Goal: Ask a question: Seek information or help from site administrators or community

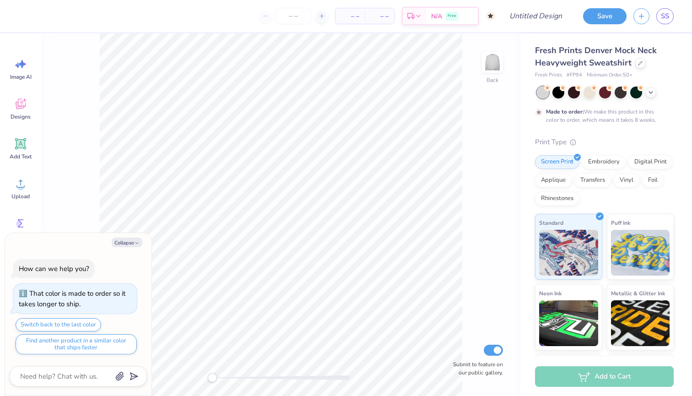
type textarea "x"
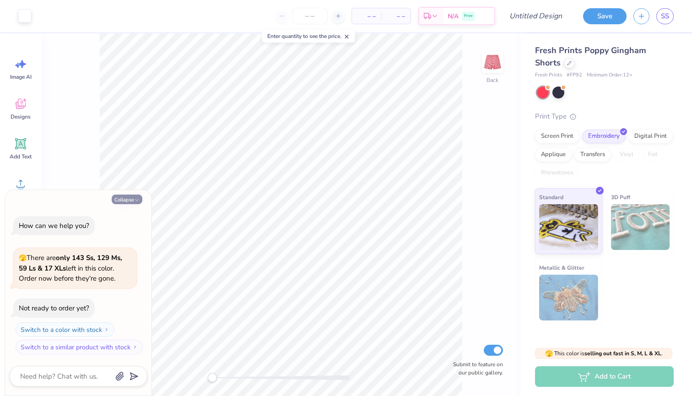
click at [123, 202] on button "Collapse" at bounding box center [127, 199] width 31 height 10
type textarea "x"
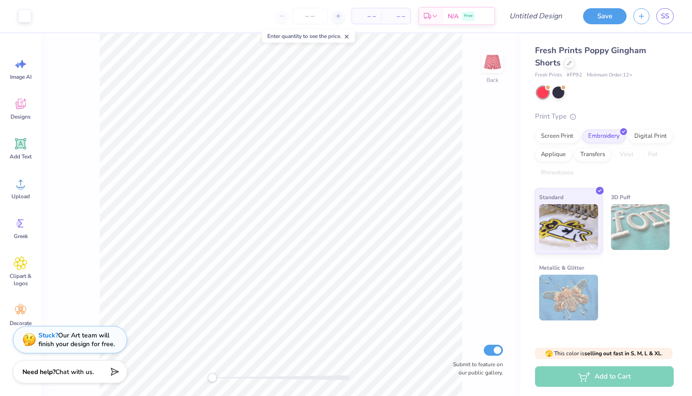
click at [69, 339] on div "Stuck? Our Art team will finish your design for free." at bounding box center [76, 339] width 76 height 17
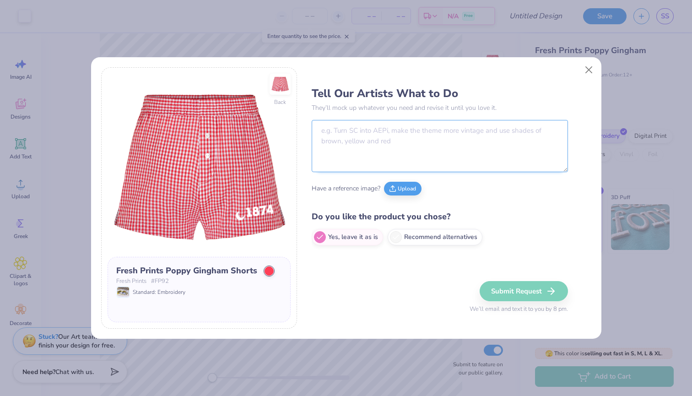
click at [339, 149] on textarea at bounding box center [440, 146] width 256 height 52
paste textarea "We are interested in what your artists think would look best for a trendy/cute/…"
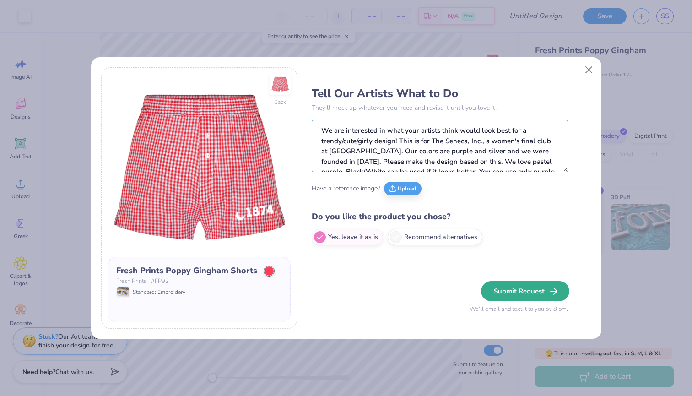
type textarea "We are interested in what your artists think would look best for a trendy/cute/…"
click at [517, 291] on button "Submit Request" at bounding box center [525, 291] width 88 height 20
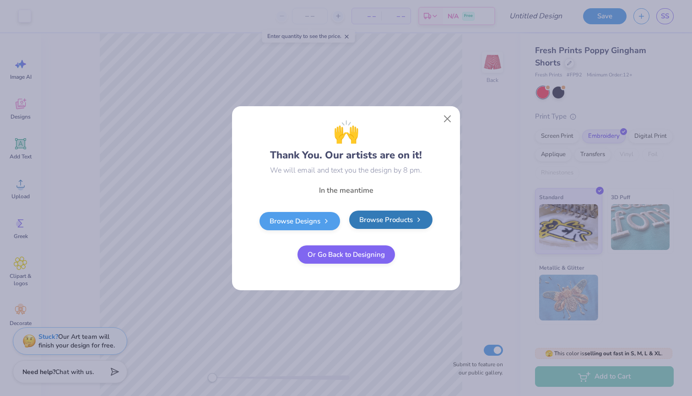
click at [399, 216] on link "Browse Products" at bounding box center [390, 219] width 83 height 18
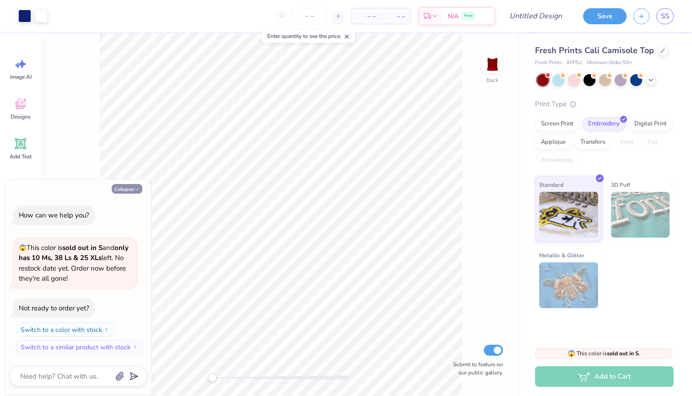
click at [131, 190] on button "Collapse" at bounding box center [127, 189] width 31 height 10
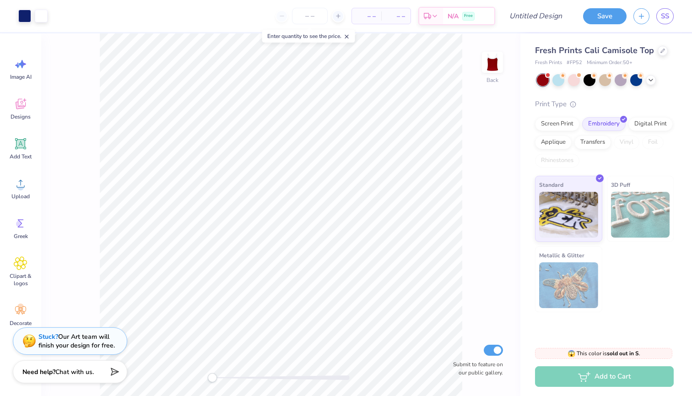
type textarea "x"
click at [81, 343] on div "Stuck? Our Art team will finish your design for free." at bounding box center [76, 339] width 76 height 17
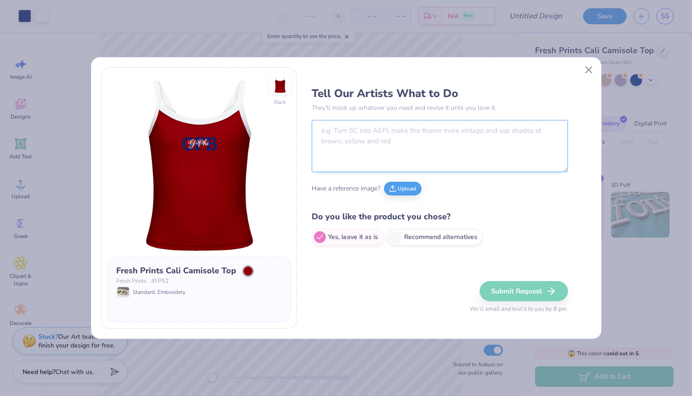
click at [401, 159] on textarea at bounding box center [440, 146] width 256 height 52
paste textarea "We are interested in what your artists think would look best for a trendy/cute/…"
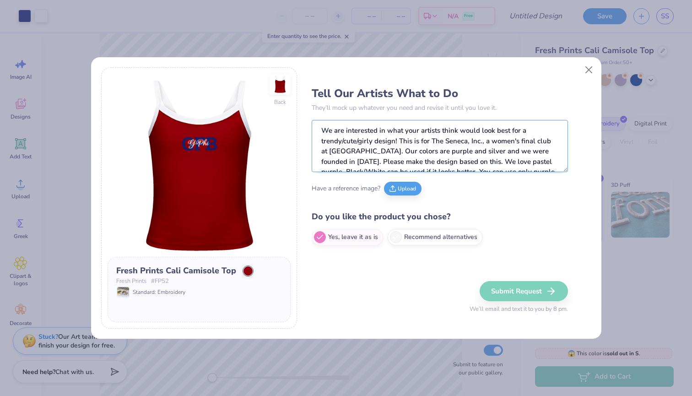
scroll to position [19, 0]
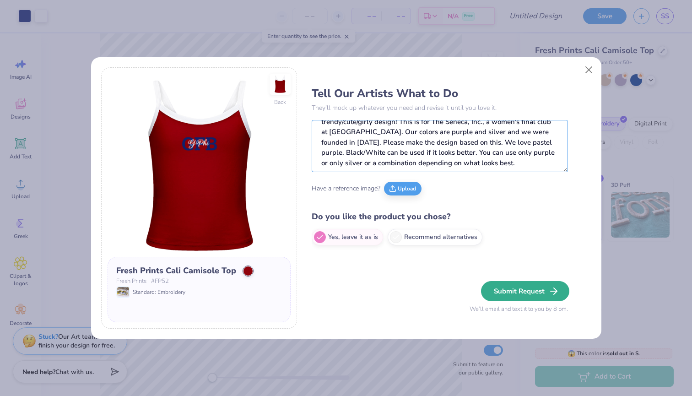
type textarea "We are interested in what your artists think would look best for a trendy/cute/…"
click at [522, 289] on button "Submit Request" at bounding box center [525, 291] width 88 height 20
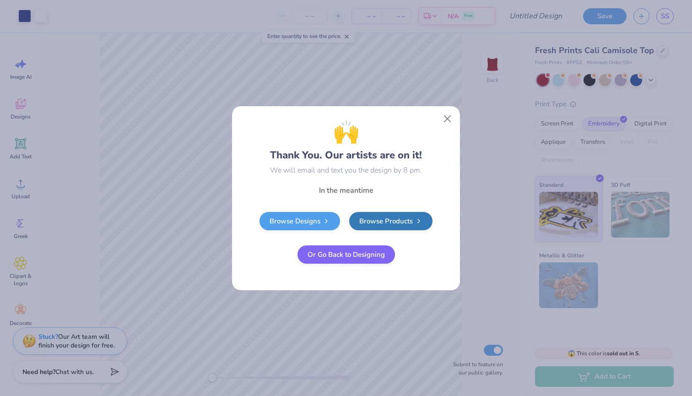
scroll to position [0, 0]
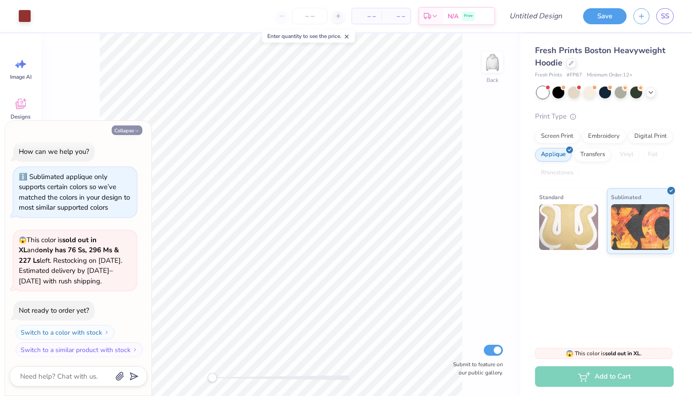
click at [124, 127] on button "Collapse" at bounding box center [127, 130] width 31 height 10
type textarea "x"
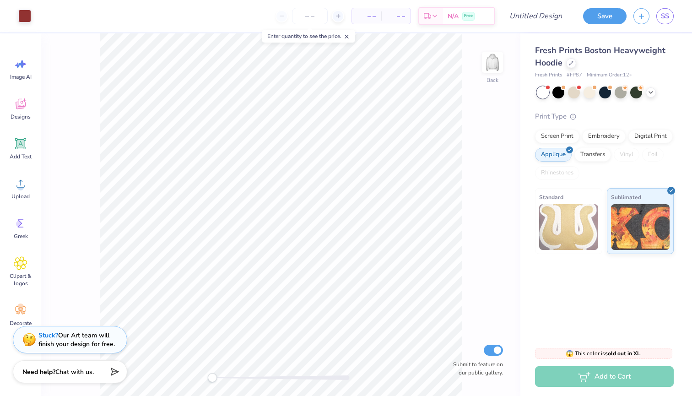
click at [65, 337] on div "Stuck? Our Art team will finish your design for free." at bounding box center [76, 339] width 76 height 17
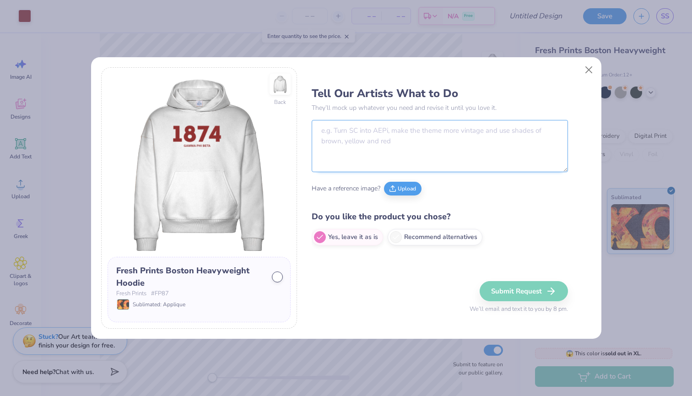
click at [326, 147] on textarea at bounding box center [440, 146] width 256 height 52
paste textarea "We are interested in what your artists think would look best for a trendy/cute/…"
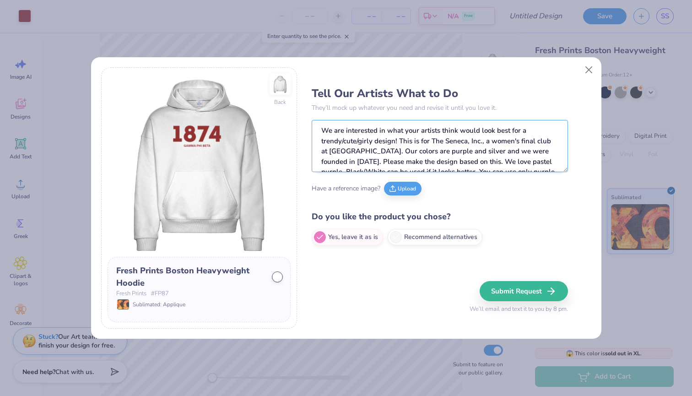
scroll to position [19, 0]
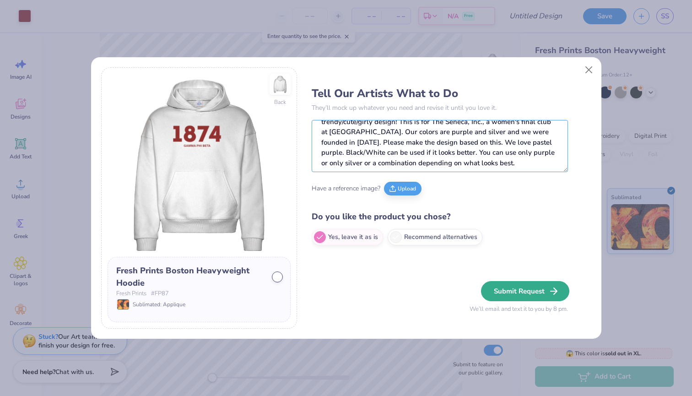
type textarea "We are interested in what your artists think would look best for a trendy/cute/…"
click at [529, 300] on button "Submit Request" at bounding box center [525, 291] width 88 height 20
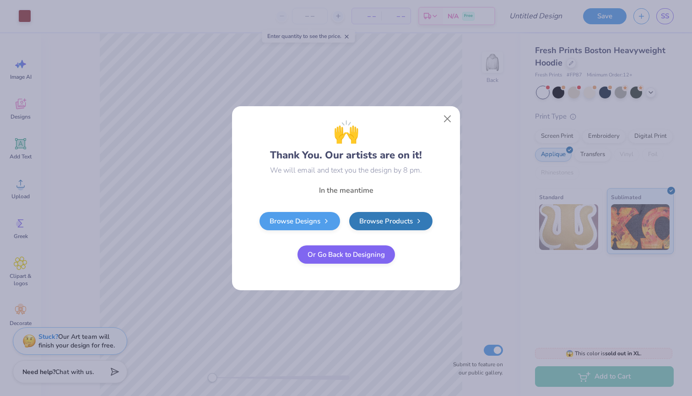
scroll to position [0, 0]
click at [445, 117] on button "Close" at bounding box center [447, 118] width 17 height 17
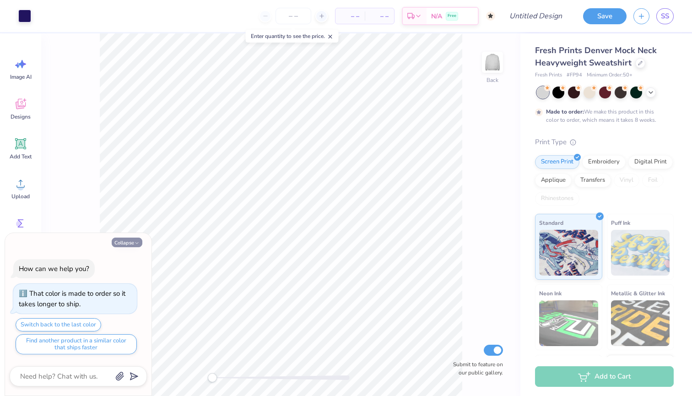
click at [131, 246] on button "Collapse" at bounding box center [127, 242] width 31 height 10
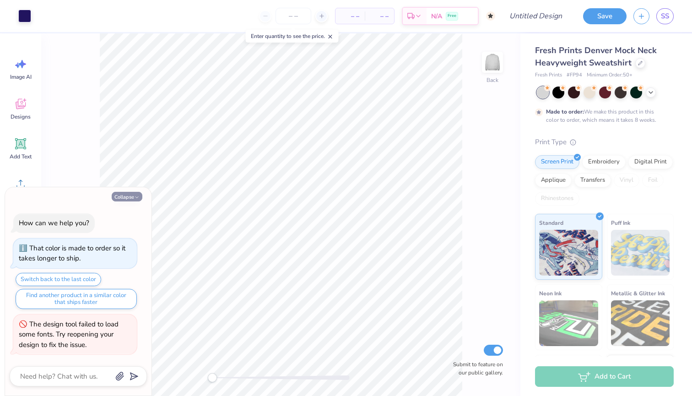
click at [127, 195] on button "Collapse" at bounding box center [127, 197] width 31 height 10
type textarea "x"
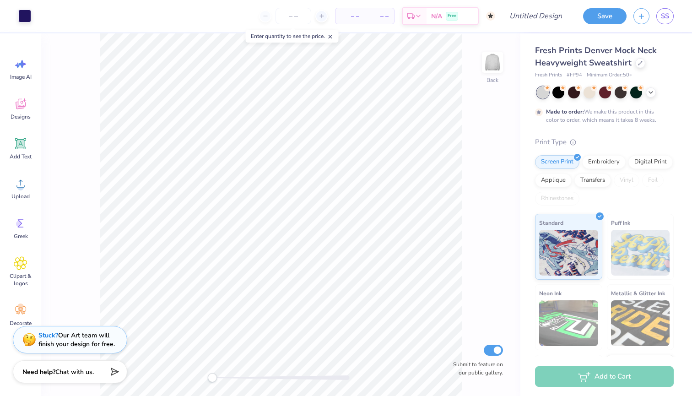
click at [62, 333] on div "Stuck? Our Art team will finish your design for free." at bounding box center [76, 339] width 76 height 17
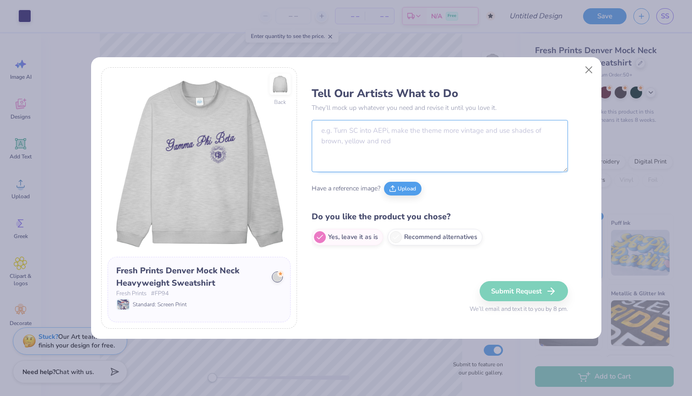
click at [375, 166] on textarea at bounding box center [440, 146] width 256 height 52
paste textarea "We are interested in what your artists think would look best for a trendy/cute/…"
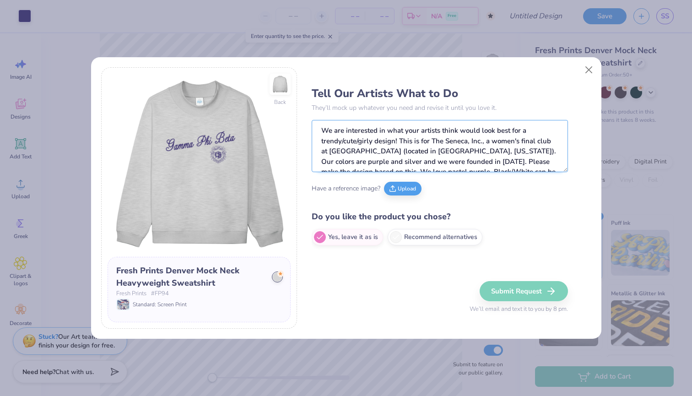
scroll to position [29, 0]
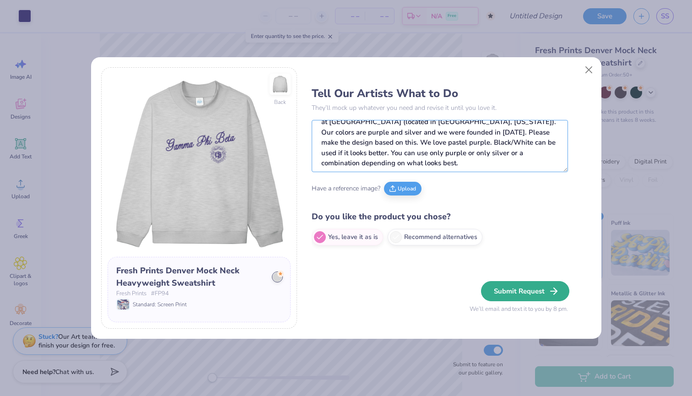
type textarea "We are interested in what your artists think would look best for a trendy/cute/…"
click at [551, 296] on icon "button" at bounding box center [553, 291] width 11 height 11
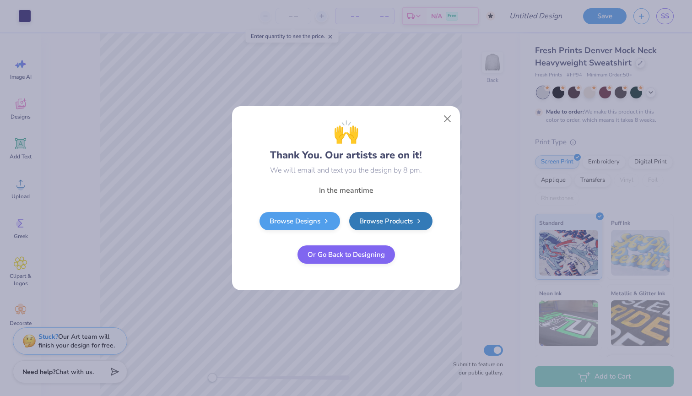
scroll to position [0, 0]
click at [445, 118] on button "Close" at bounding box center [447, 118] width 17 height 17
